Goal: Task Accomplishment & Management: Complete application form

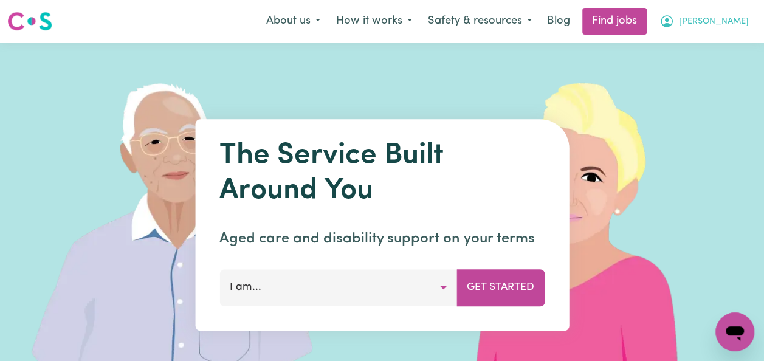
click at [727, 26] on span "[PERSON_NAME]" at bounding box center [714, 21] width 70 height 13
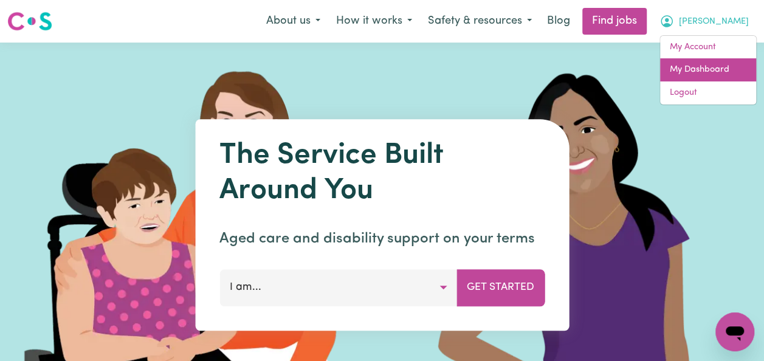
click at [717, 69] on link "My Dashboard" at bounding box center [708, 69] width 96 height 23
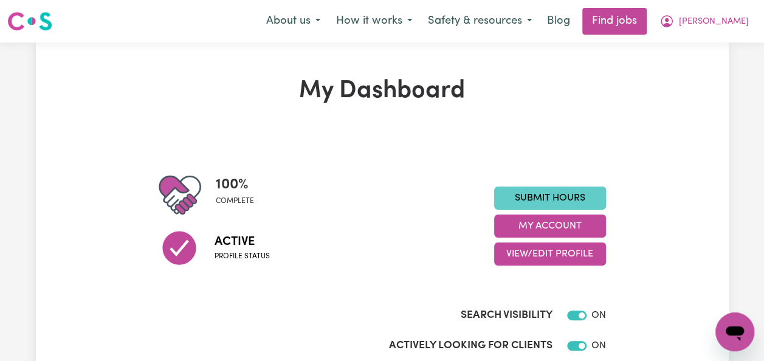
click at [570, 195] on link "Submit Hours" at bounding box center [550, 198] width 112 height 23
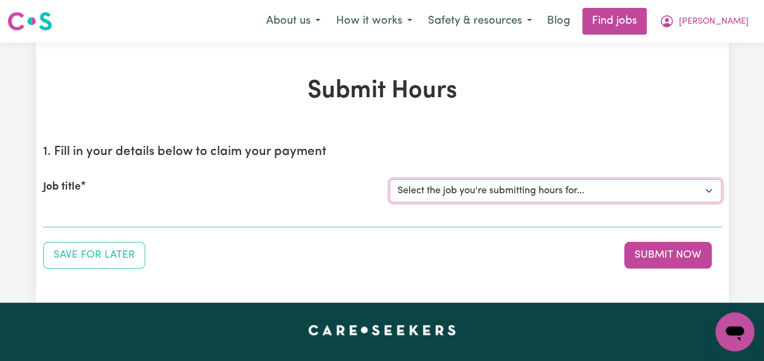
click at [708, 189] on select "Select the job you're submitting hours for... [[PERSON_NAME]] Italian Speaking …" at bounding box center [556, 190] width 332 height 23
select select "14719"
click at [390, 179] on select "Select the job you're submitting hours for... [[PERSON_NAME]] Italian Speaking …" at bounding box center [556, 190] width 332 height 23
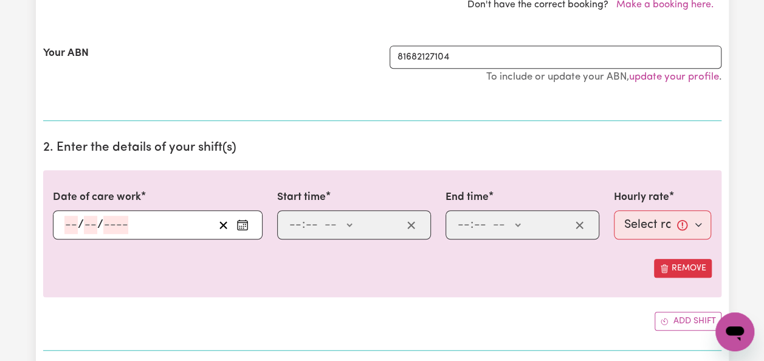
scroll to position [316, 0]
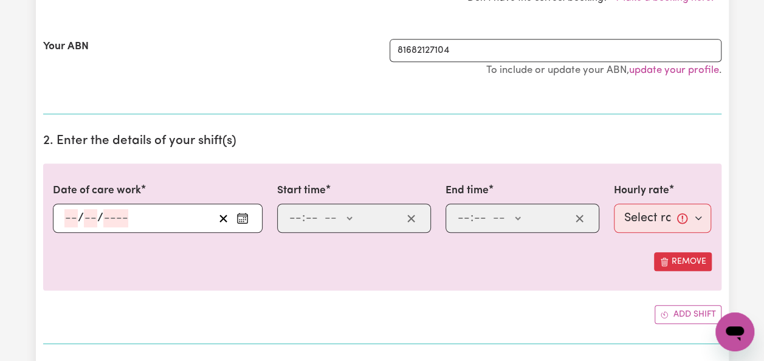
click at [68, 214] on input "number" at bounding box center [70, 218] width 13 height 18
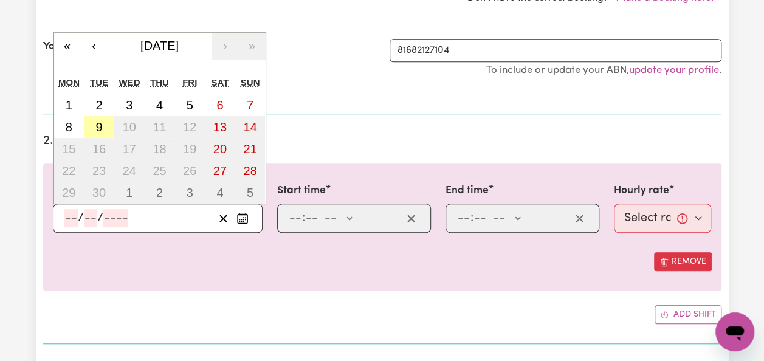
click at [98, 120] on abbr "9" at bounding box center [98, 126] width 7 height 13
type input "[DATE]"
type input "9"
type input "2025"
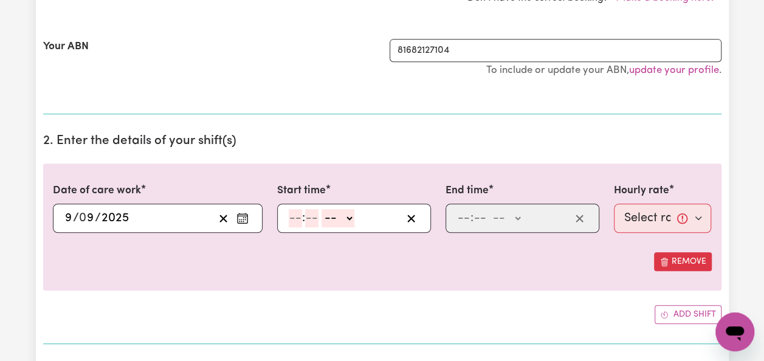
click at [294, 214] on input "number" at bounding box center [295, 218] width 13 height 18
type input "10"
click at [309, 209] on input "number" at bounding box center [310, 218] width 13 height 18
type input "00"
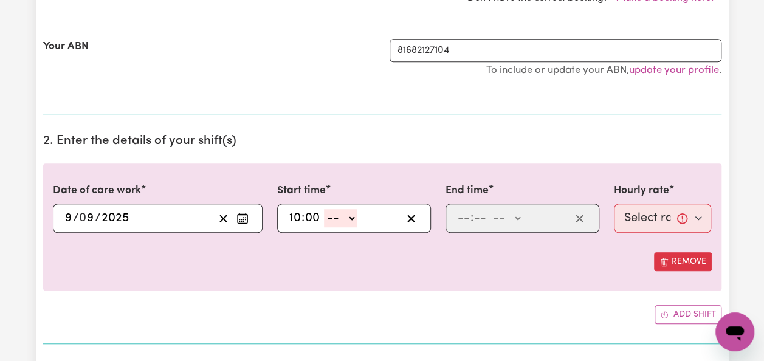
click at [349, 219] on select "-- AM PM" at bounding box center [340, 218] width 33 height 18
select select "am"
click at [324, 209] on select "-- AM PM" at bounding box center [340, 218] width 33 height 18
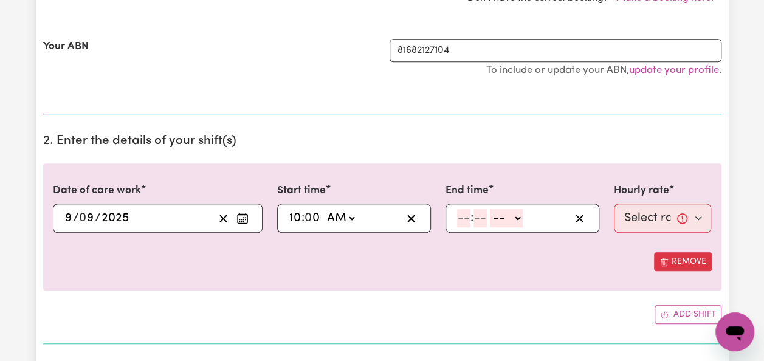
type input "10:00"
type input "0"
click at [466, 221] on input "number" at bounding box center [463, 218] width 13 height 18
type input "12"
type input "00"
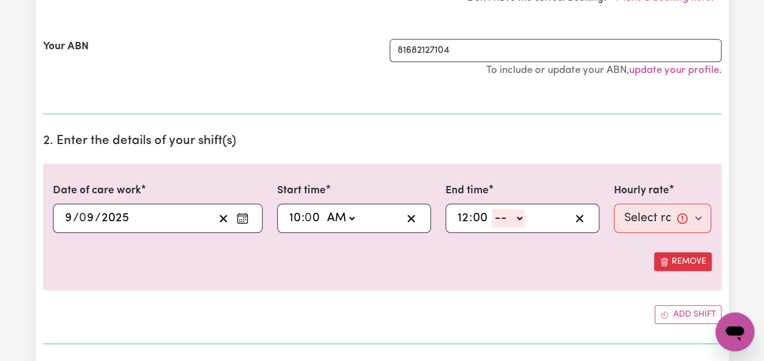
click at [497, 218] on select "-- AM PM" at bounding box center [508, 218] width 33 height 18
select select "pm"
click at [492, 209] on select "-- AM PM" at bounding box center [508, 218] width 33 height 18
type input "12:00"
type input "0"
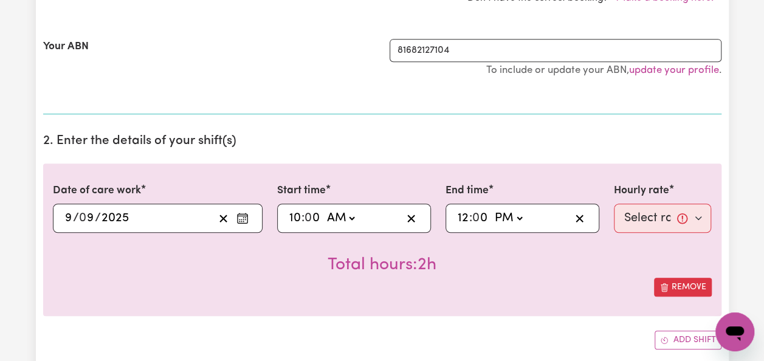
click at [700, 210] on select "Select rate... $50.00 (Weekday)" at bounding box center [663, 218] width 98 height 29
select select "50-Weekday"
click at [614, 204] on select "Select rate... $50.00 (Weekday)" at bounding box center [663, 218] width 98 height 29
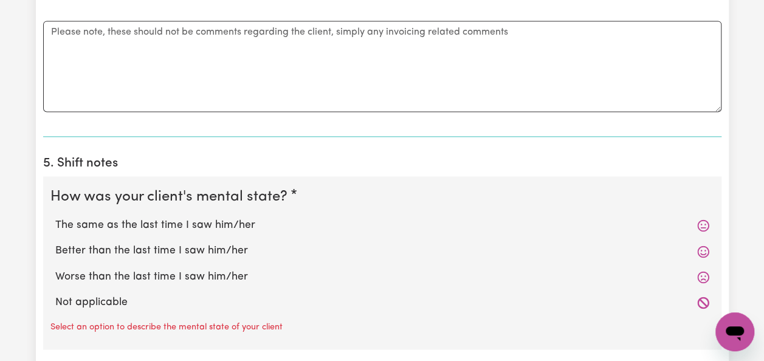
scroll to position [851, 0]
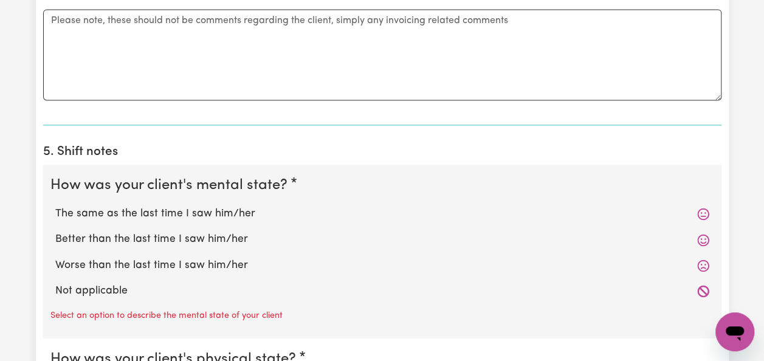
click at [235, 208] on label "The same as the last time I saw him/her" at bounding box center [382, 214] width 654 height 16
click at [55, 206] on input "The same as the last time I saw him/her" at bounding box center [55, 205] width 1 height 1
radio input "true"
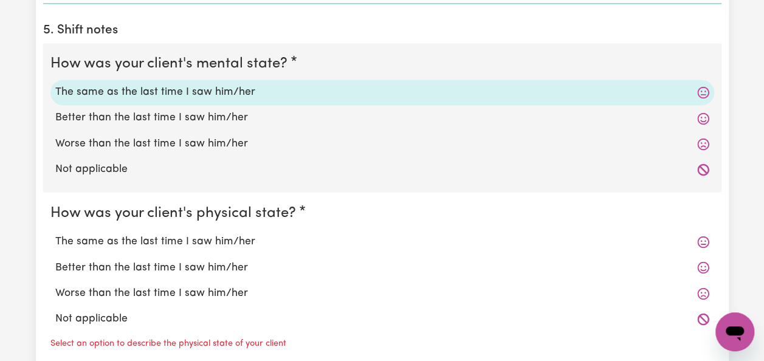
scroll to position [997, 0]
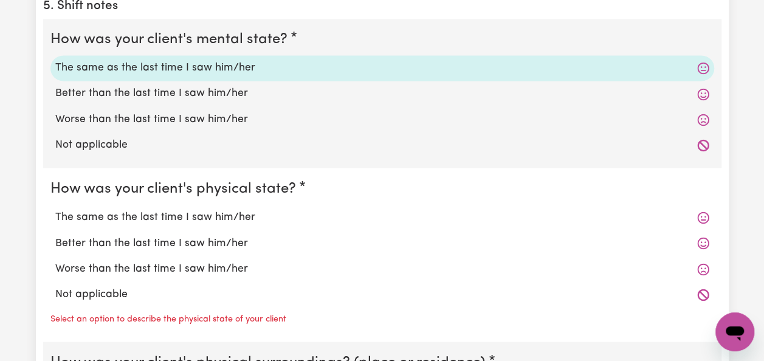
click at [242, 214] on label "The same as the last time I saw him/her" at bounding box center [382, 217] width 654 height 16
click at [55, 209] on input "The same as the last time I saw him/her" at bounding box center [55, 208] width 1 height 1
radio input "true"
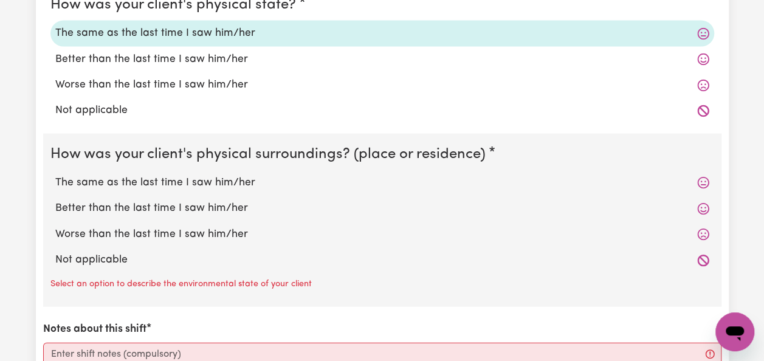
scroll to position [1191, 0]
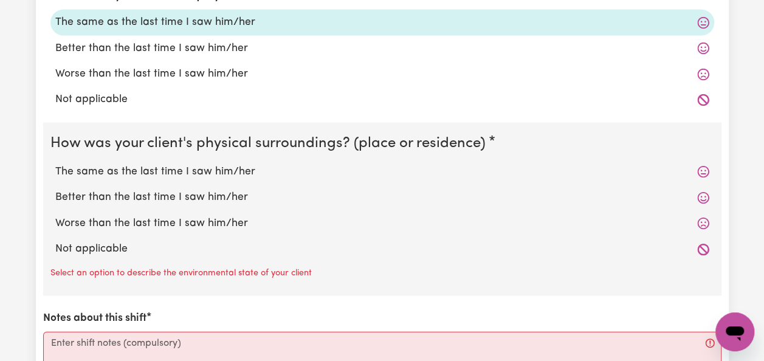
click at [237, 165] on label "The same as the last time I saw him/her" at bounding box center [382, 172] width 654 height 16
click at [55, 164] on input "The same as the last time I saw him/her" at bounding box center [55, 163] width 1 height 1
radio input "true"
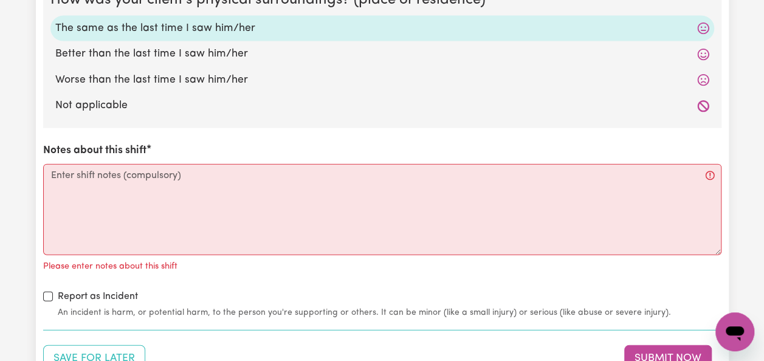
scroll to position [1337, 0]
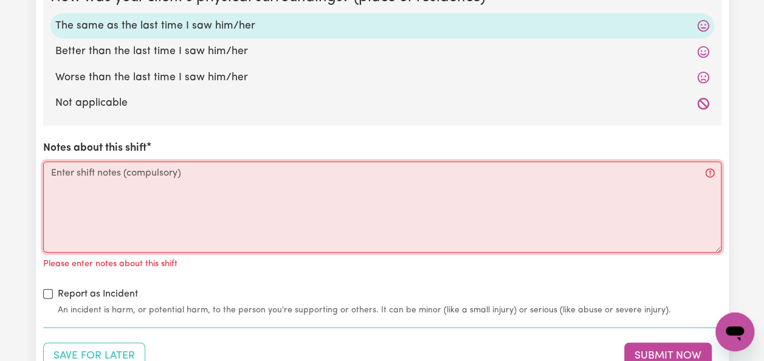
click at [55, 165] on textarea "Notes about this shift" at bounding box center [382, 207] width 678 height 91
type textarea "C"
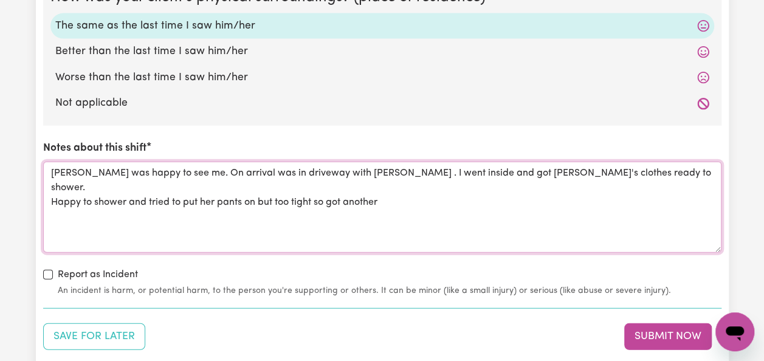
click at [436, 205] on textarea "[PERSON_NAME] was happy to see me. On arrival was in driveway with [PERSON_NAME…" at bounding box center [382, 207] width 678 height 91
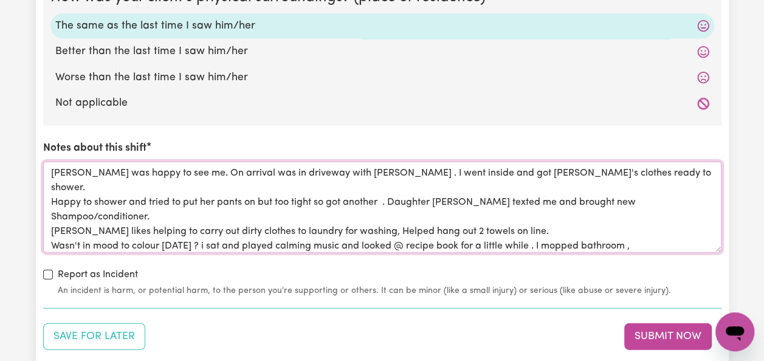
click at [641, 220] on textarea "[PERSON_NAME] was happy to see me. On arrival was in driveway with [PERSON_NAME…" at bounding box center [382, 207] width 678 height 91
click at [115, 232] on textarea "[PERSON_NAME] was happy to see me. On arrival was in driveway with [PERSON_NAME…" at bounding box center [382, 207] width 678 height 91
click at [376, 170] on textarea "[PERSON_NAME] was happy to see me. On arrival was in driveway with [PERSON_NAME…" at bounding box center [382, 207] width 678 height 91
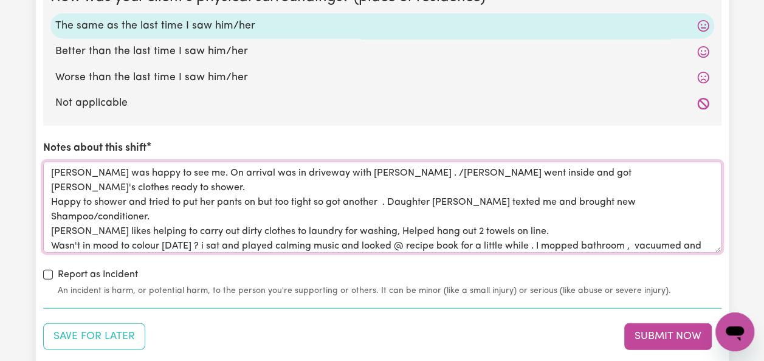
click at [555, 168] on textarea "[PERSON_NAME] was happy to see me. On arrival was in driveway with [PERSON_NAME…" at bounding box center [382, 207] width 678 height 91
drag, startPoint x: 555, startPoint y: 168, endPoint x: 559, endPoint y: 173, distance: 6.3
click at [559, 173] on textarea "[PERSON_NAME] was happy to see me. On arrival was in driveway with [PERSON_NAME…" at bounding box center [382, 207] width 678 height 91
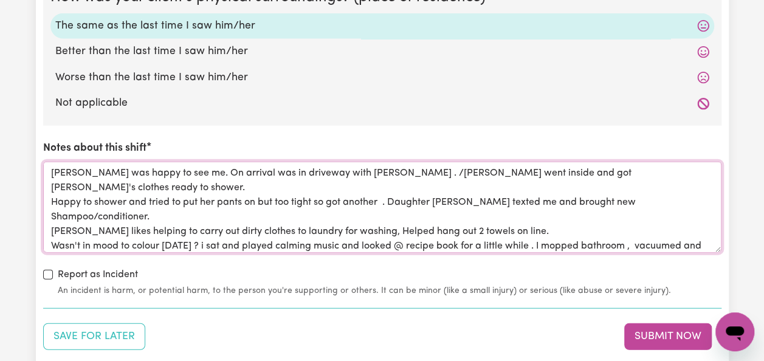
click at [592, 198] on textarea "[PERSON_NAME] was happy to see me. On arrival was in driveway with [PERSON_NAME…" at bounding box center [382, 207] width 678 height 91
click at [123, 183] on textarea "[PERSON_NAME] was happy to see me. On arrival was in driveway with [PERSON_NAME…" at bounding box center [382, 207] width 678 height 91
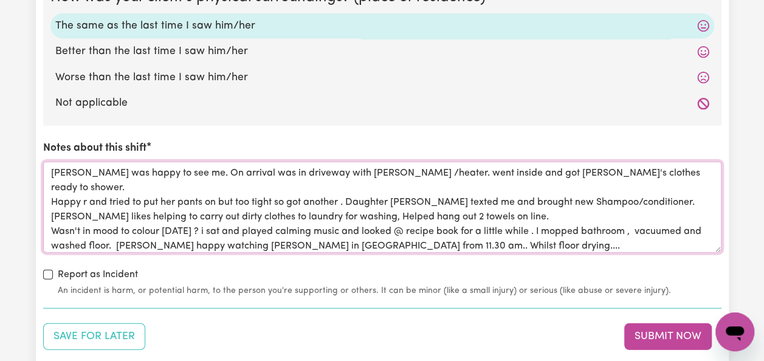
scroll to position [1340, 0]
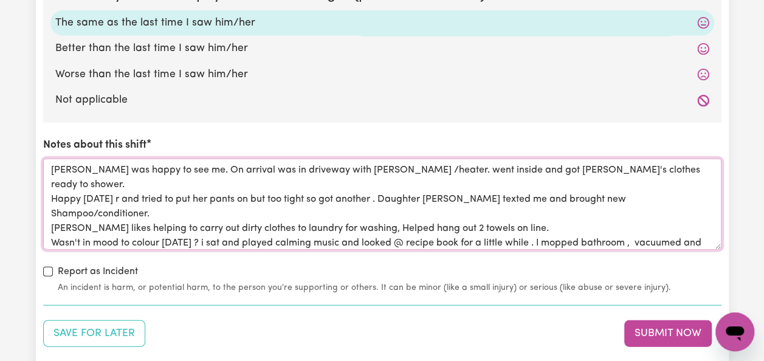
click at [113, 181] on textarea "[PERSON_NAME] was happy to see me. On arrival was in driveway with [PERSON_NAME…" at bounding box center [382, 204] width 678 height 91
click at [159, 208] on textarea "[PERSON_NAME] was happy to see me. On arrival was in driveway with [PERSON_NAME…" at bounding box center [382, 204] width 678 height 91
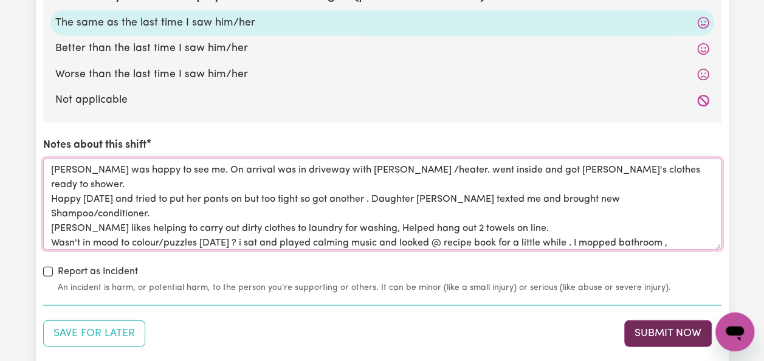
type textarea "[PERSON_NAME] was happy to see me. On arrival was in driveway with [PERSON_NAME…"
click at [643, 333] on button "Submit Now" at bounding box center [668, 333] width 88 height 27
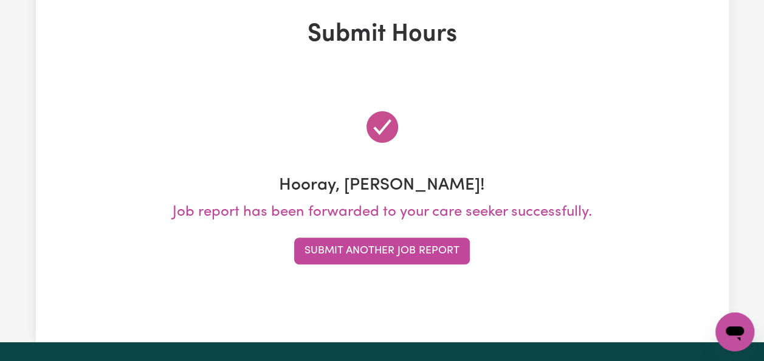
scroll to position [0, 0]
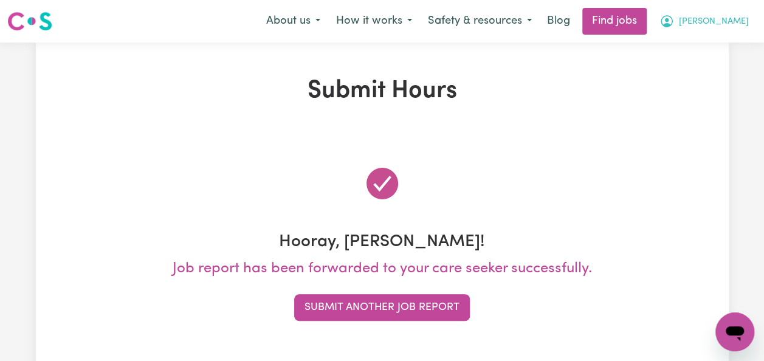
click at [740, 28] on span "[PERSON_NAME]" at bounding box center [714, 21] width 70 height 13
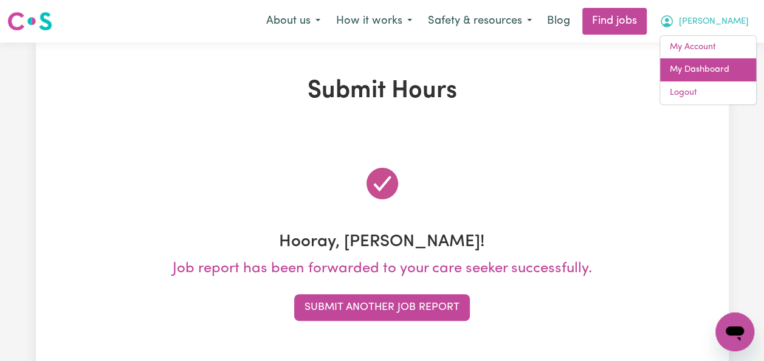
click at [715, 69] on link "My Dashboard" at bounding box center [708, 69] width 96 height 23
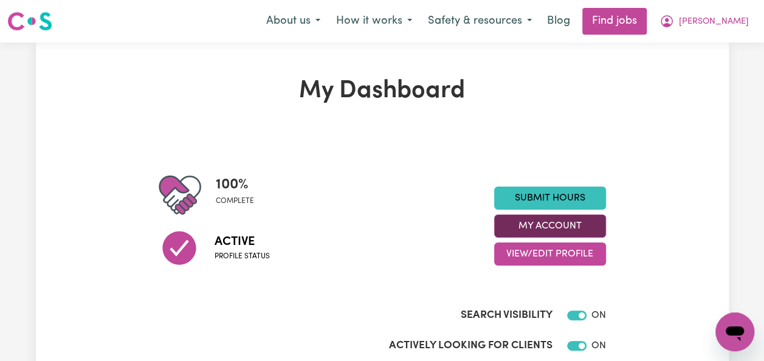
click at [570, 221] on button "My Account" at bounding box center [550, 226] width 112 height 23
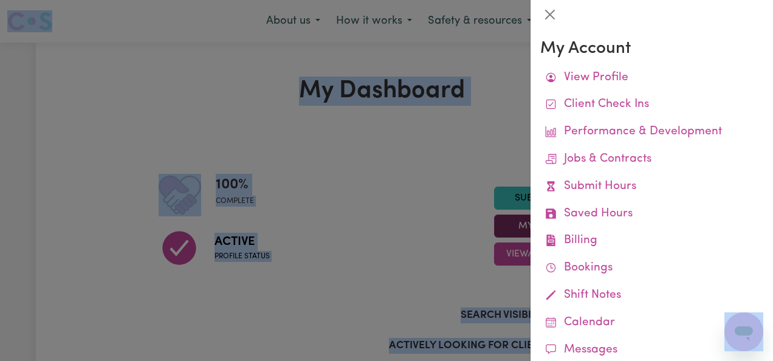
click at [570, 221] on div at bounding box center [386, 180] width 773 height 361
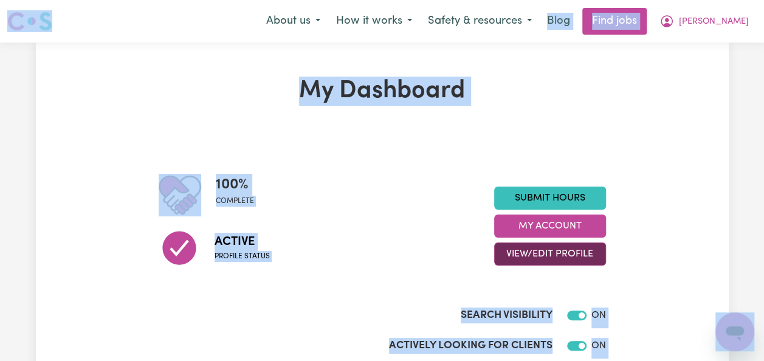
click at [552, 251] on button "View/Edit Profile" at bounding box center [550, 253] width 112 height 23
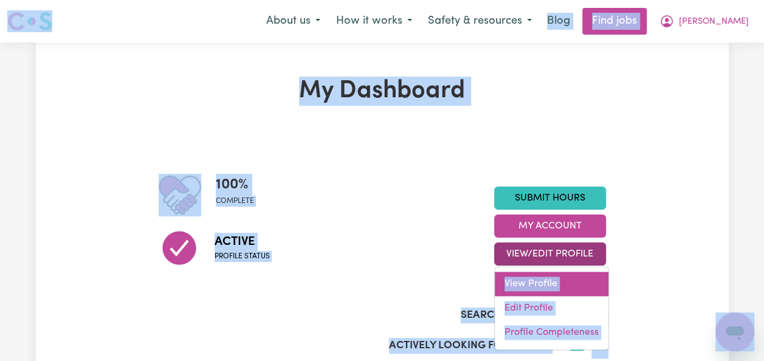
click at [540, 283] on link "View Profile" at bounding box center [552, 284] width 114 height 24
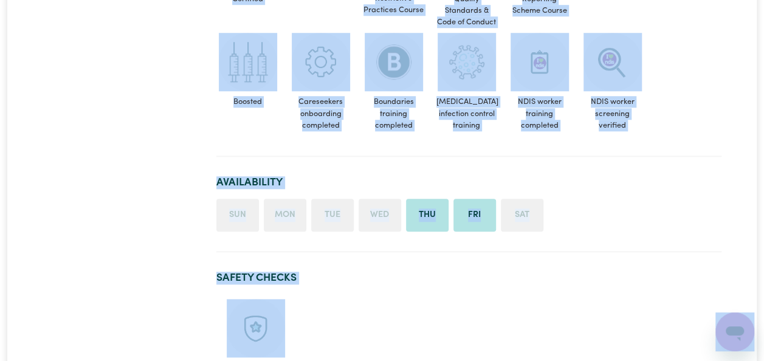
scroll to position [486, 0]
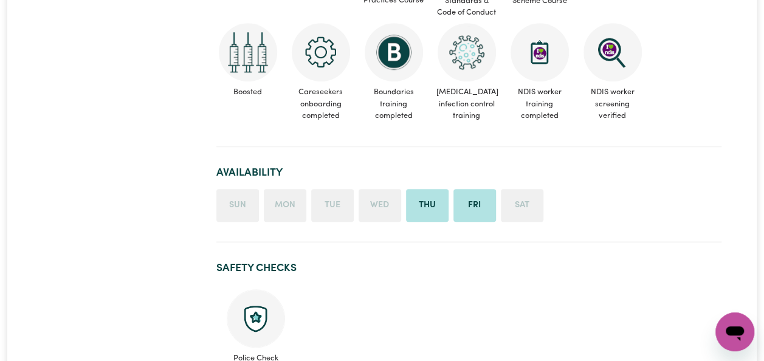
click at [323, 190] on li "Tue" at bounding box center [332, 205] width 43 height 33
click at [523, 167] on h2 "Availability" at bounding box center [468, 173] width 505 height 13
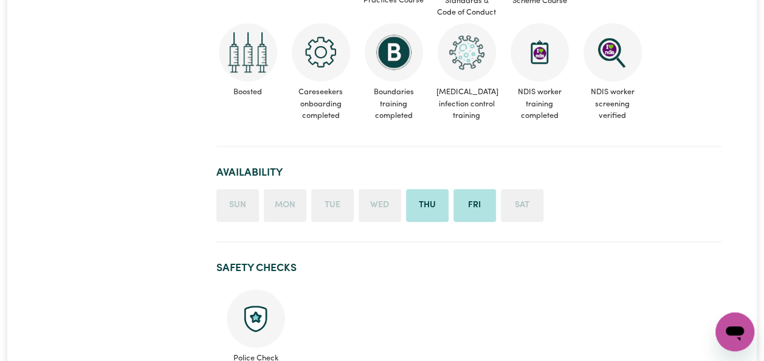
click at [523, 167] on h2 "Availability" at bounding box center [468, 173] width 505 height 13
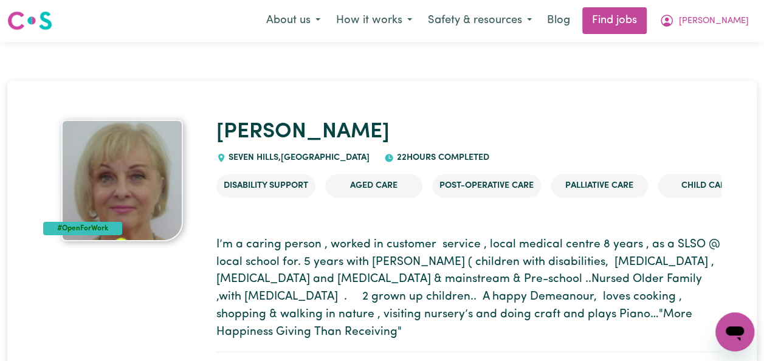
scroll to position [0, 0]
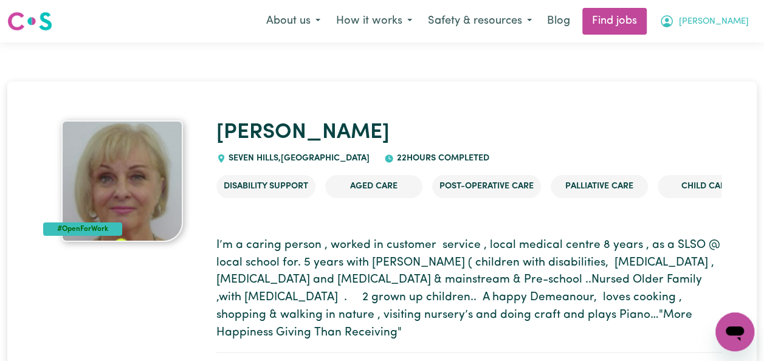
click at [726, 25] on span "[PERSON_NAME]" at bounding box center [714, 21] width 70 height 13
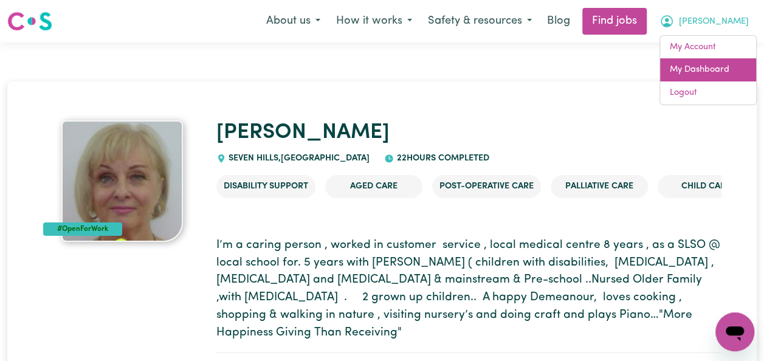
click at [703, 66] on link "My Dashboard" at bounding box center [708, 69] width 96 height 23
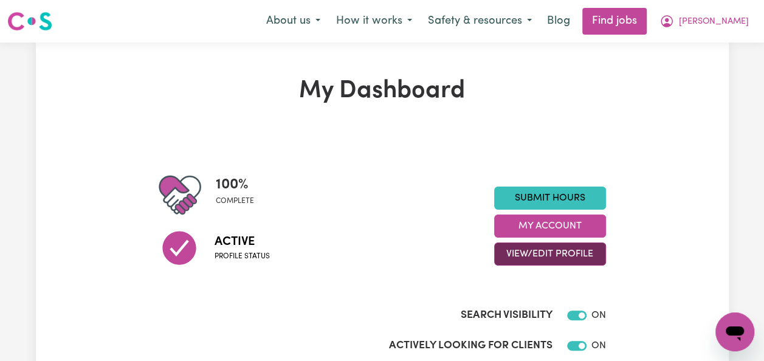
click at [549, 250] on button "View/Edit Profile" at bounding box center [550, 253] width 112 height 23
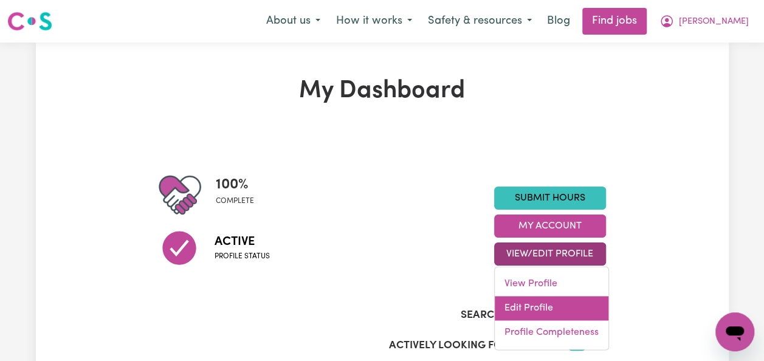
click at [533, 306] on link "Edit Profile" at bounding box center [552, 308] width 114 height 24
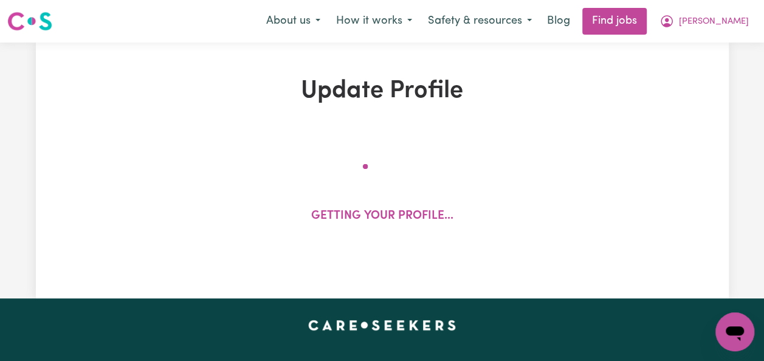
select select "[DEMOGRAPHIC_DATA]"
select select "[DEMOGRAPHIC_DATA] Citizen"
select select "Studying a healthcare related degree or qualification"
select select "40"
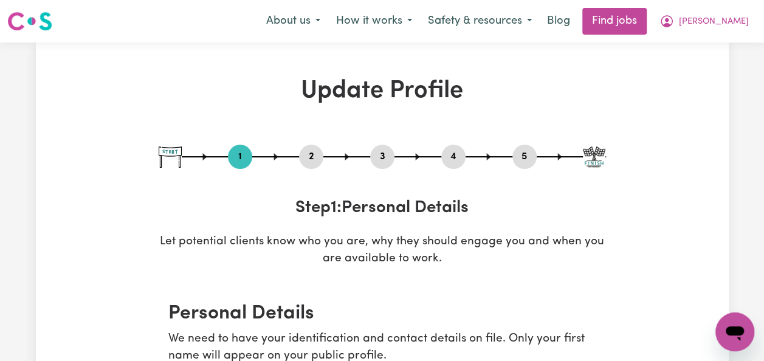
click at [311, 159] on button "2" at bounding box center [311, 157] width 24 height 16
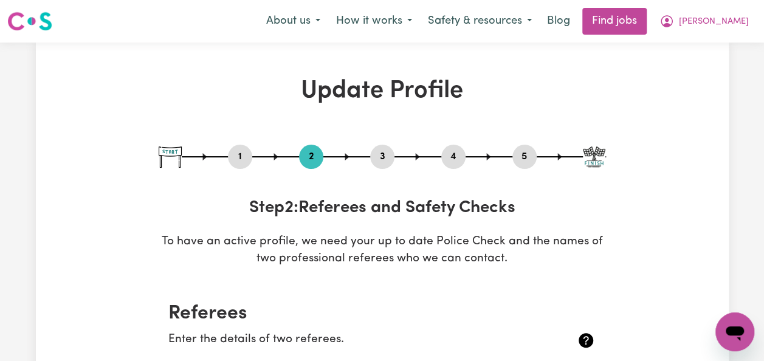
click at [382, 156] on button "3" at bounding box center [382, 157] width 24 height 16
select select "2021"
select select "2025"
select select "Certificate III (Individual Support)"
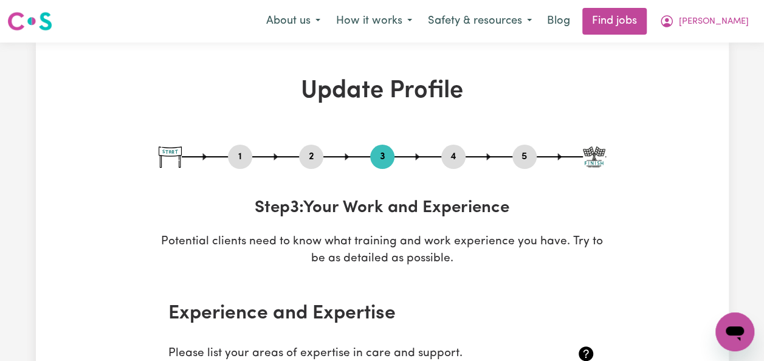
click at [447, 153] on button "4" at bounding box center [453, 157] width 24 height 16
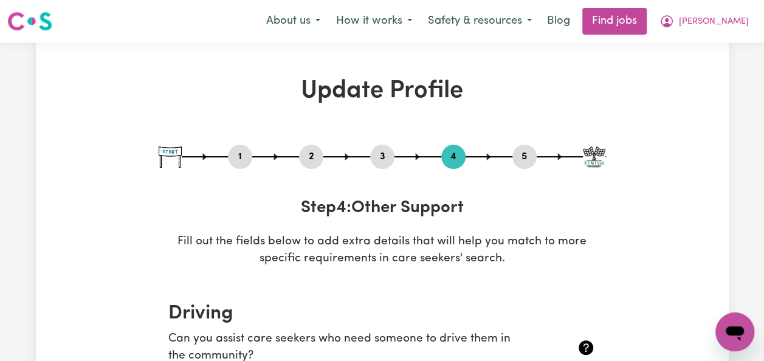
click at [518, 155] on button "5" at bounding box center [524, 157] width 24 height 16
select select "I am providing services privately on my own"
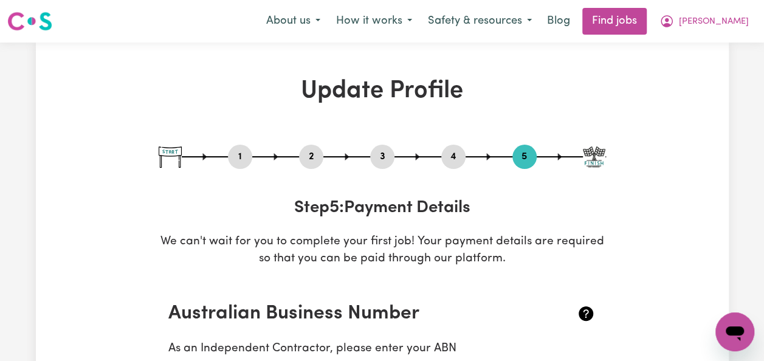
click at [518, 155] on button "5" at bounding box center [524, 157] width 24 height 16
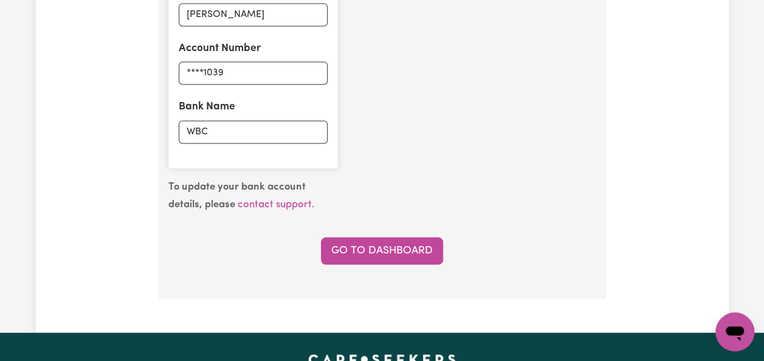
scroll to position [997, 0]
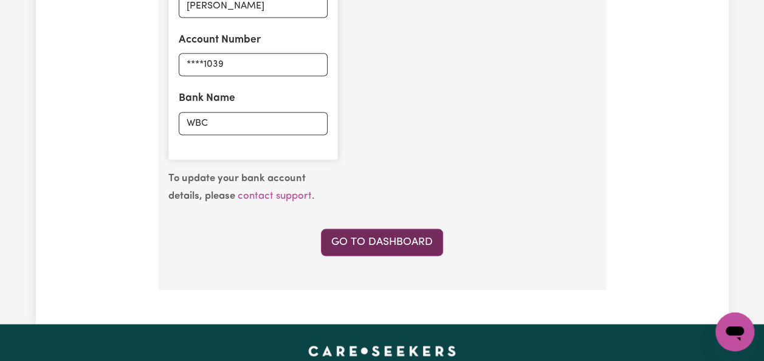
click at [414, 239] on link "Go to Dashboard" at bounding box center [382, 242] width 122 height 27
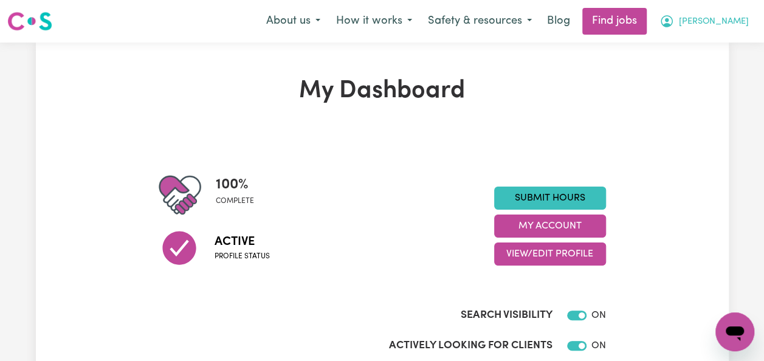
click at [737, 24] on span "[PERSON_NAME]" at bounding box center [714, 21] width 70 height 13
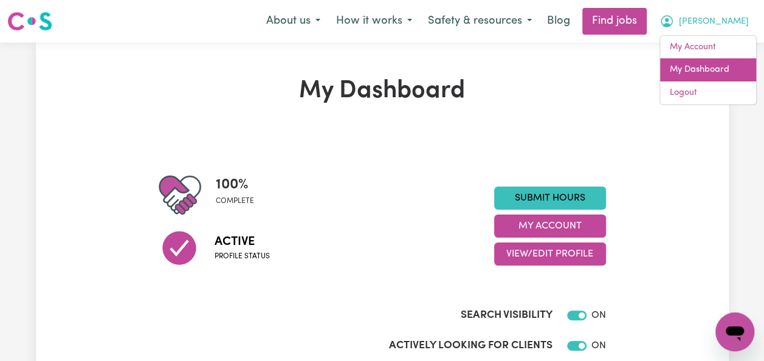
click at [714, 68] on link "My Dashboard" at bounding box center [708, 69] width 96 height 23
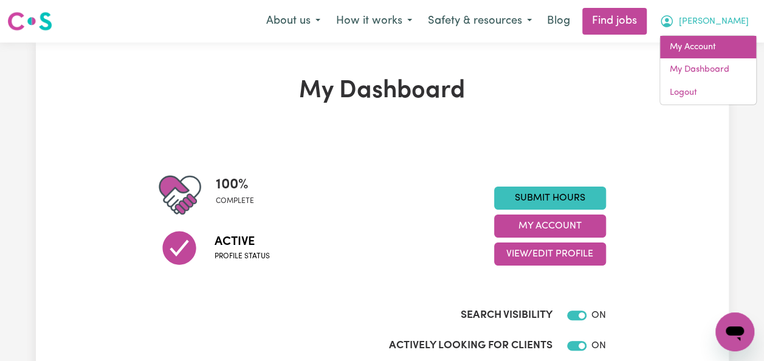
click at [701, 45] on link "My Account" at bounding box center [708, 47] width 96 height 23
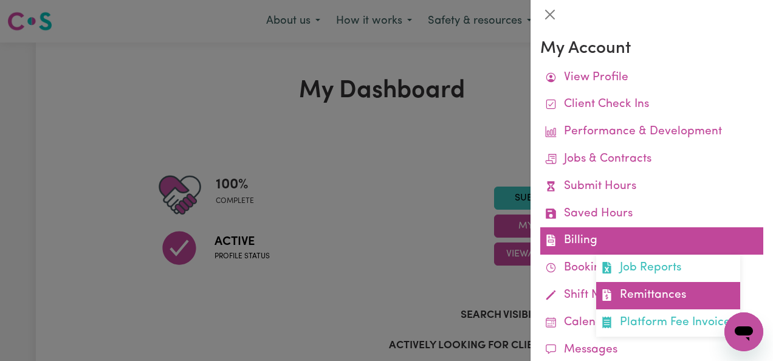
click at [636, 299] on link "Remittances" at bounding box center [668, 295] width 144 height 27
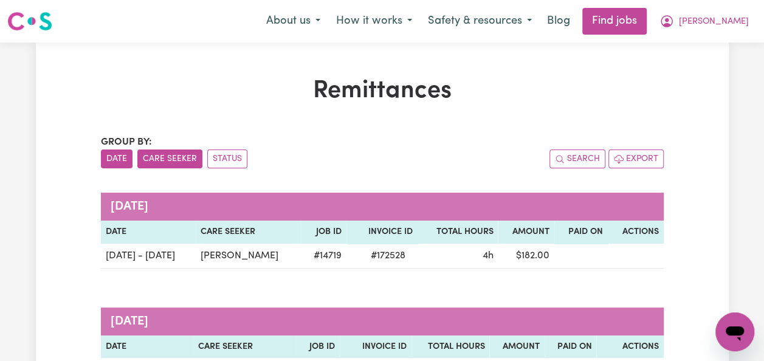
click at [177, 161] on button "Care Seeker" at bounding box center [169, 159] width 65 height 19
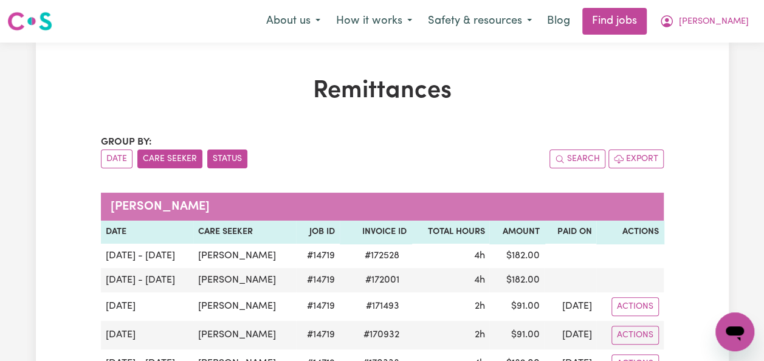
click at [222, 157] on button "Status" at bounding box center [227, 159] width 40 height 19
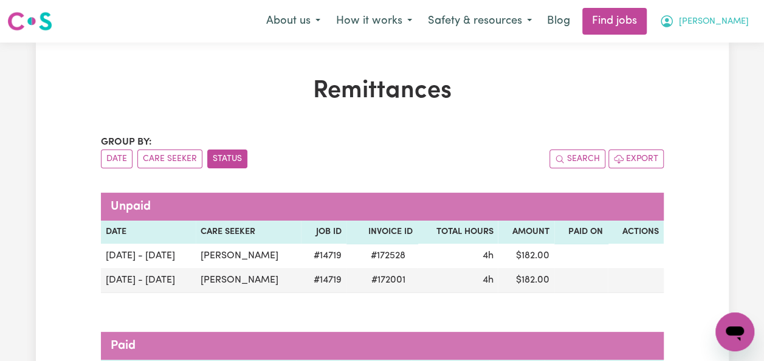
click at [729, 23] on span "[PERSON_NAME]" at bounding box center [714, 21] width 70 height 13
click at [733, 18] on span "[PERSON_NAME]" at bounding box center [714, 21] width 70 height 13
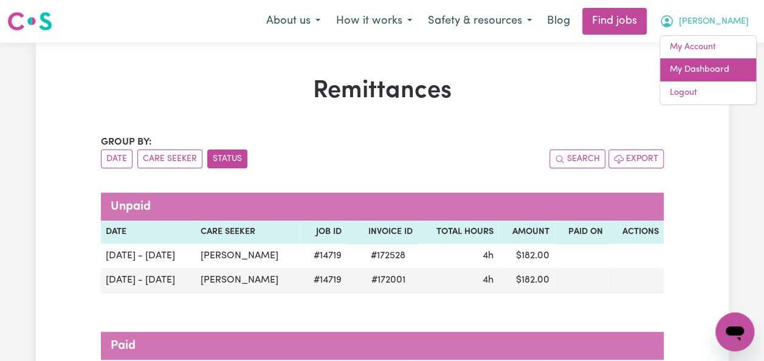
click at [695, 73] on link "My Dashboard" at bounding box center [708, 69] width 96 height 23
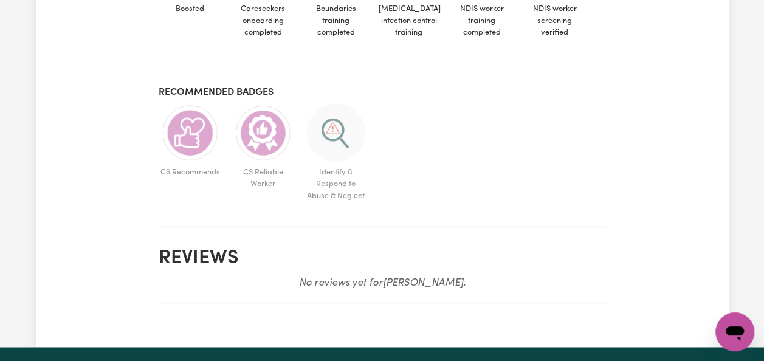
scroll to position [827, 0]
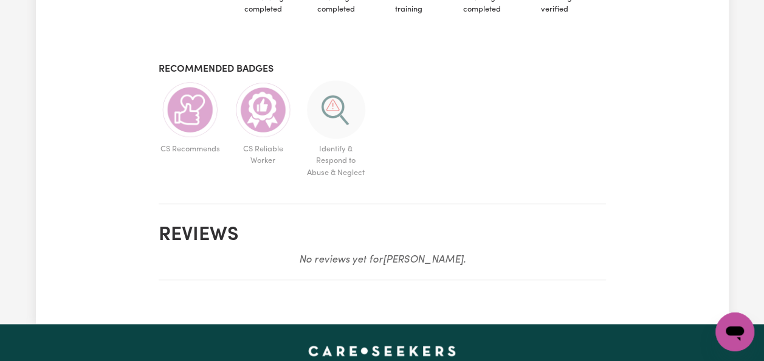
click at [423, 261] on em "No reviews yet for [PERSON_NAME] ." at bounding box center [382, 260] width 167 height 10
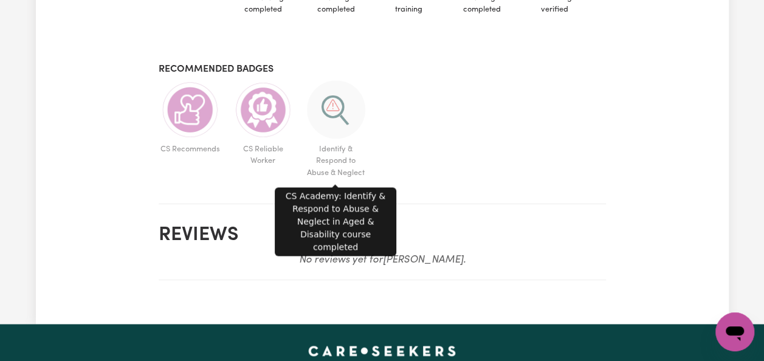
click at [328, 119] on img at bounding box center [336, 109] width 58 height 58
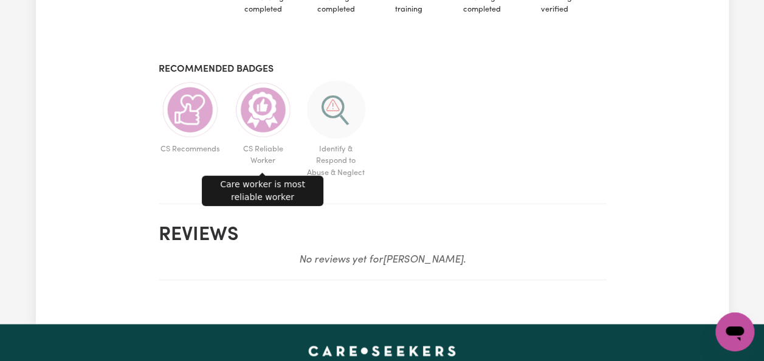
click at [267, 120] on img at bounding box center [263, 109] width 58 height 58
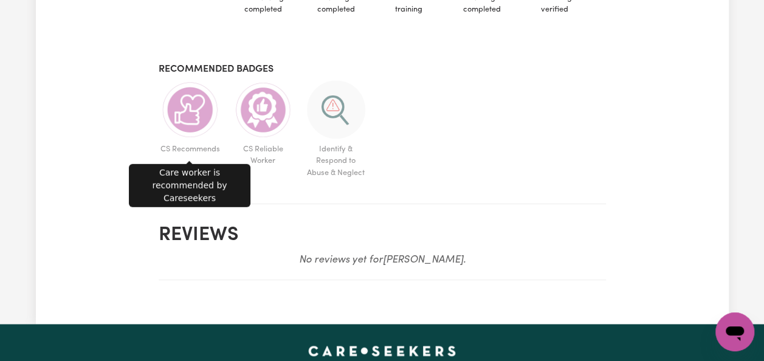
click at [193, 115] on img at bounding box center [190, 109] width 58 height 58
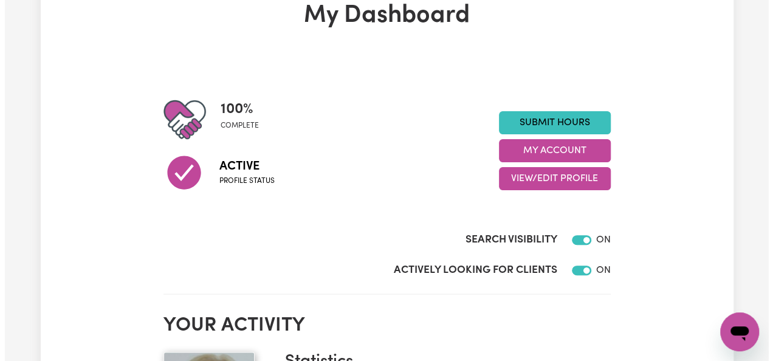
scroll to position [73, 0]
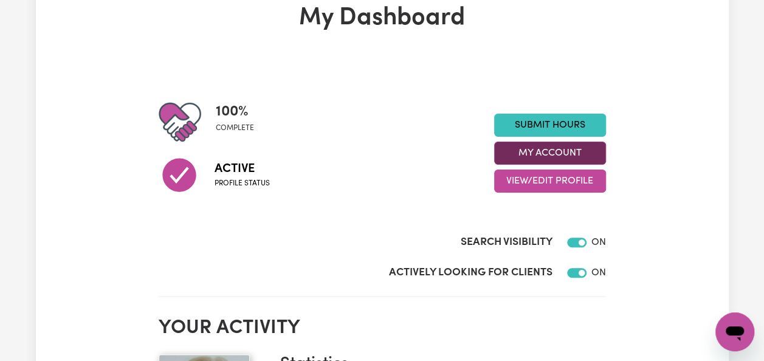
click at [574, 151] on button "My Account" at bounding box center [550, 153] width 112 height 23
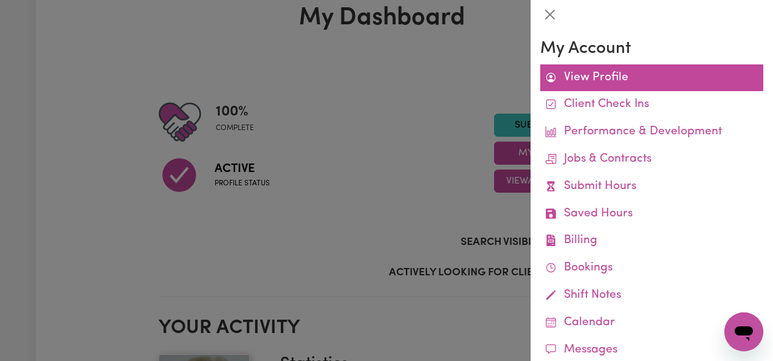
click at [609, 81] on link "View Profile" at bounding box center [651, 77] width 223 height 27
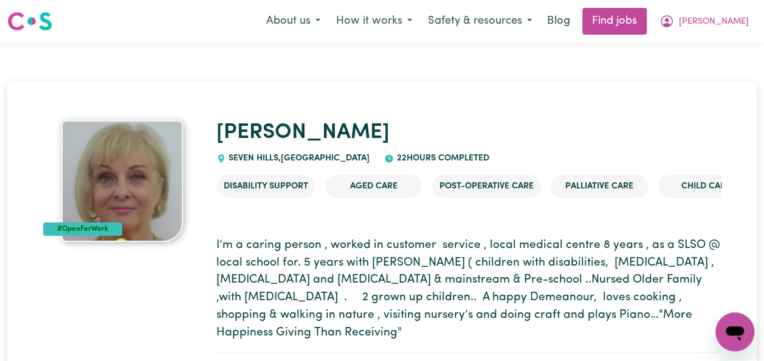
click at [665, 247] on p "I’m a caring person , worked in customer service , local medical centre 8 years…" at bounding box center [468, 289] width 505 height 105
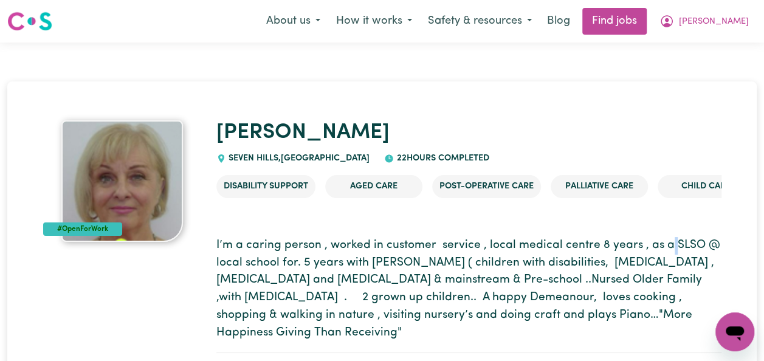
click at [665, 247] on p "I’m a caring person , worked in customer service , local medical centre 8 years…" at bounding box center [468, 289] width 505 height 105
click at [723, 21] on span "[PERSON_NAME]" at bounding box center [714, 21] width 70 height 13
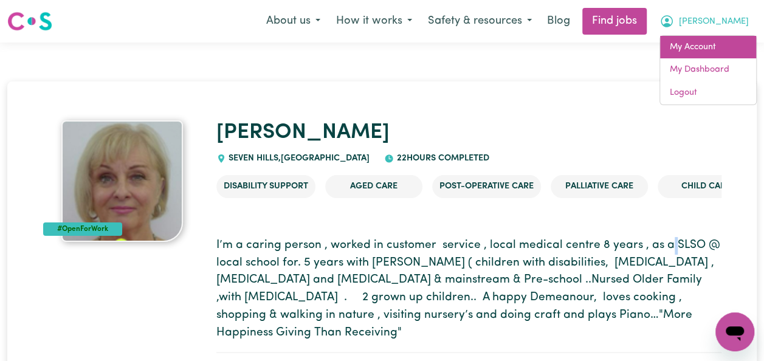
click at [717, 43] on link "My Account" at bounding box center [708, 47] width 96 height 23
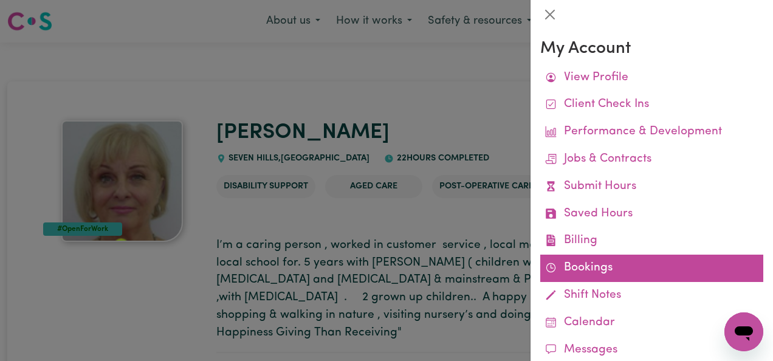
click at [583, 269] on link "Bookings" at bounding box center [651, 268] width 223 height 27
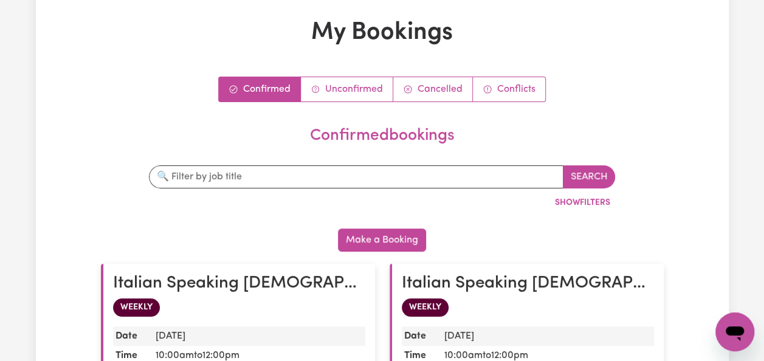
scroll to position [49, 0]
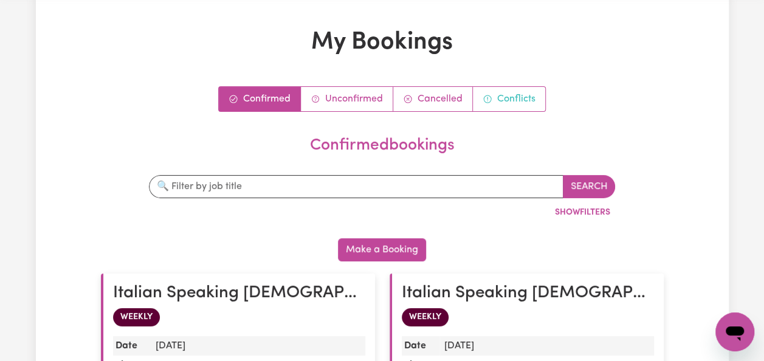
click at [528, 97] on link "Conflicts" at bounding box center [509, 99] width 72 height 24
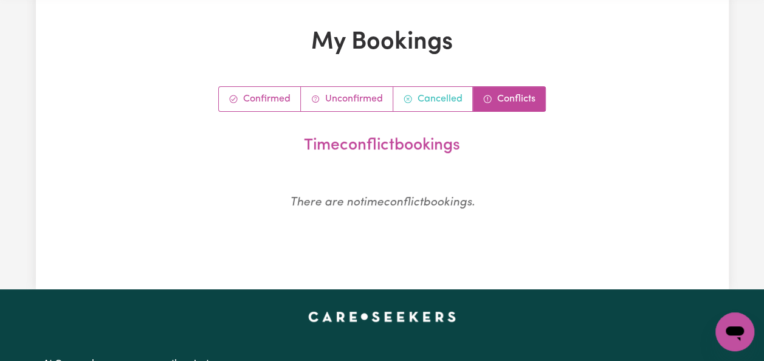
click at [434, 97] on link "Cancelled" at bounding box center [433, 99] width 80 height 24
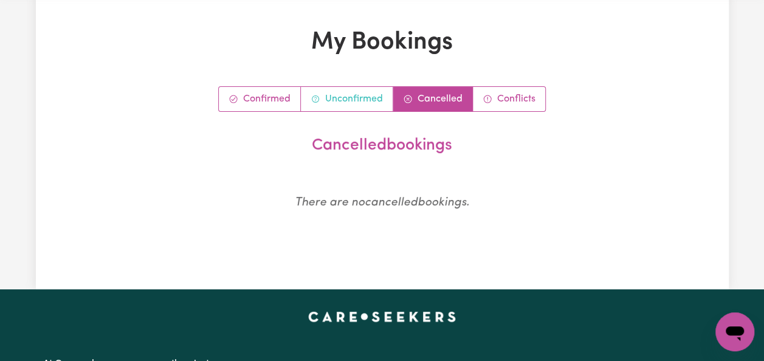
click at [359, 100] on link "Unconfirmed" at bounding box center [347, 99] width 92 height 24
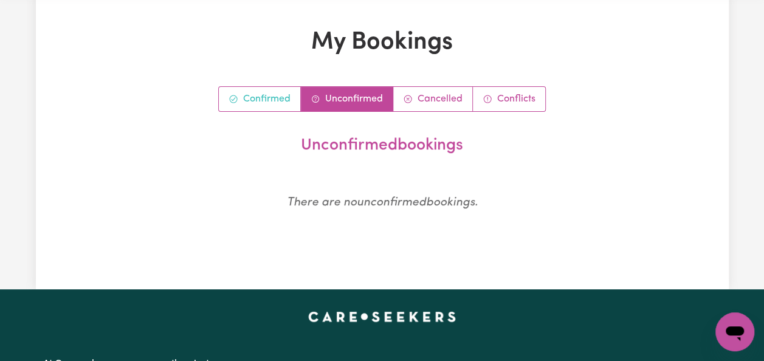
click at [280, 94] on link "Confirmed" at bounding box center [260, 99] width 82 height 24
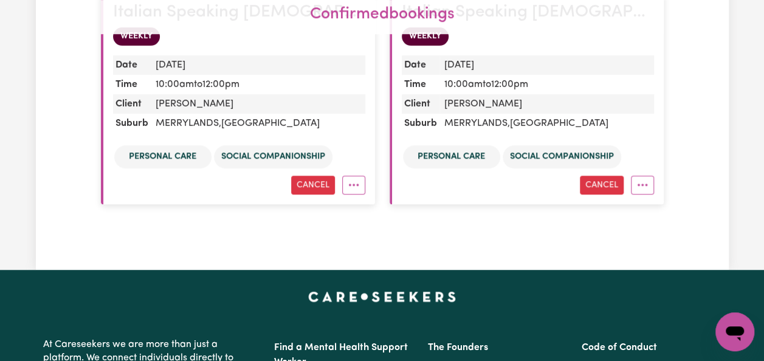
scroll to position [340, 0]
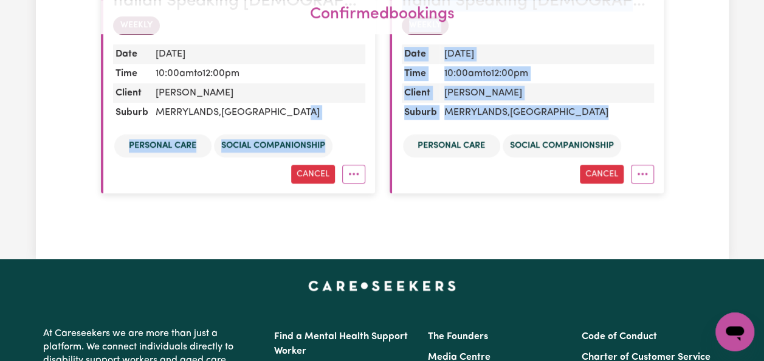
drag, startPoint x: 391, startPoint y: 154, endPoint x: 370, endPoint y: 111, distance: 48.9
click at [370, 111] on div "Italian Speaking [DEMOGRAPHIC_DATA] Support Worker Needed In [GEOGRAPHIC_DATA],…" at bounding box center [382, 88] width 577 height 236
click at [370, 111] on article "Italian Speaking [DEMOGRAPHIC_DATA] Support Worker Needed In [GEOGRAPHIC_DATA],…" at bounding box center [238, 87] width 274 height 211
